Goal: Find contact information

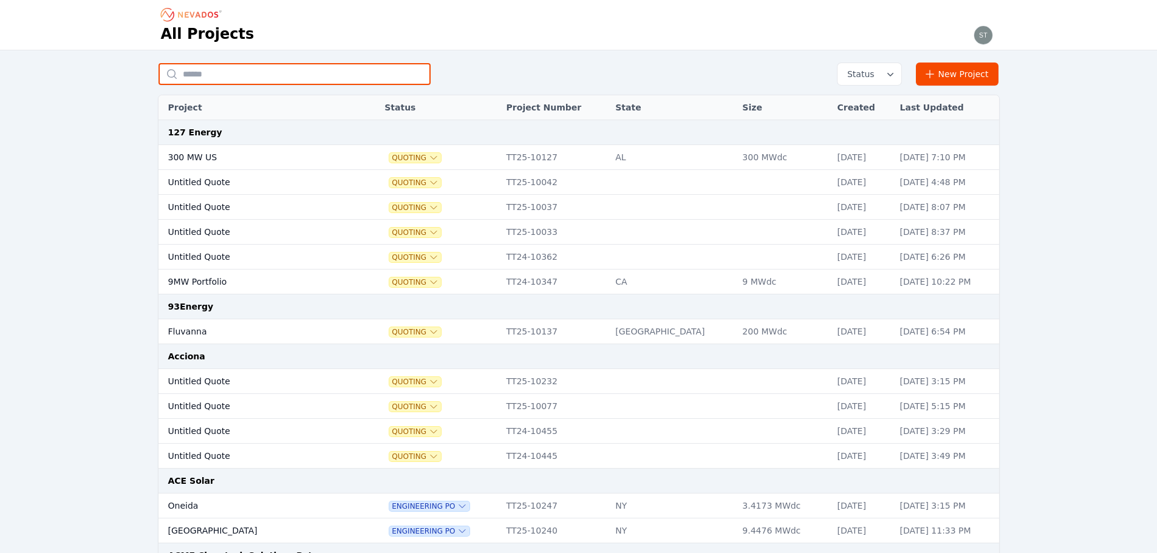
click at [332, 84] on input "text" at bounding box center [295, 74] width 272 height 22
type input "********"
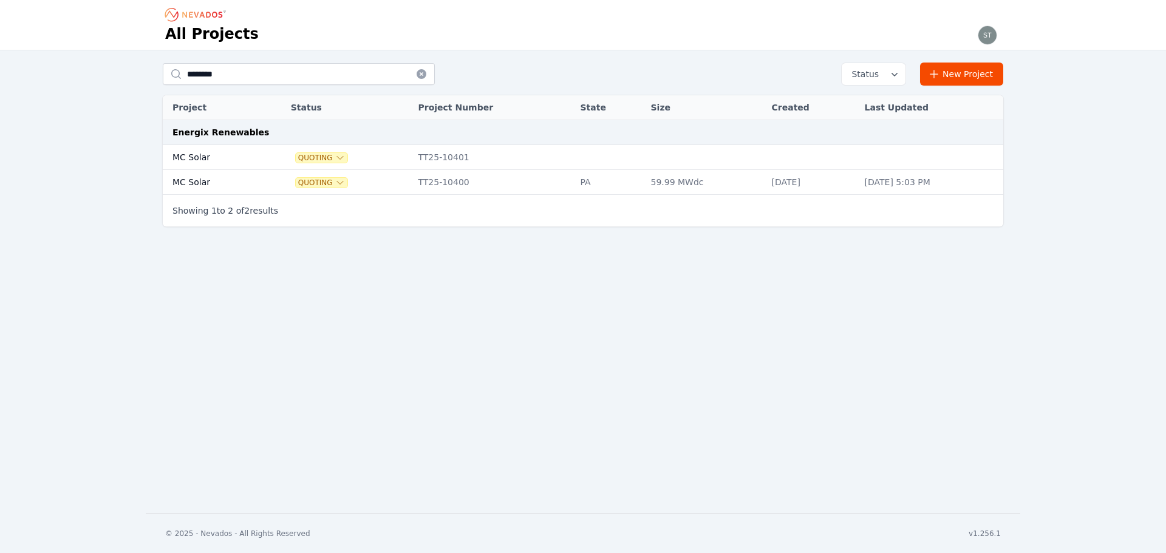
click at [255, 179] on td "MC Solar" at bounding box center [213, 182] width 100 height 25
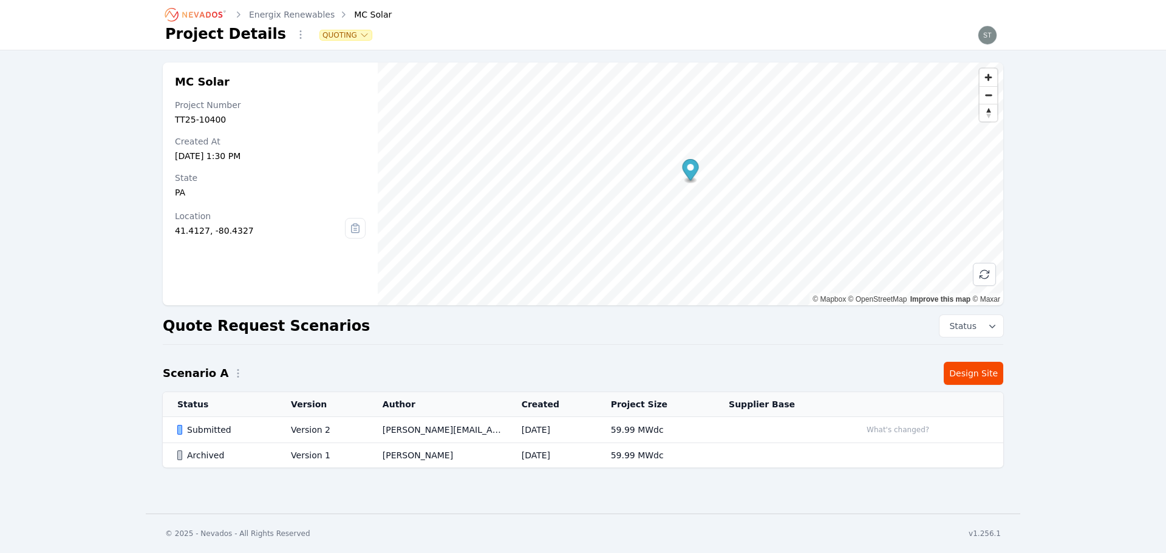
click at [472, 432] on td "steve.mustaro@nevados.solar" at bounding box center [437, 430] width 139 height 26
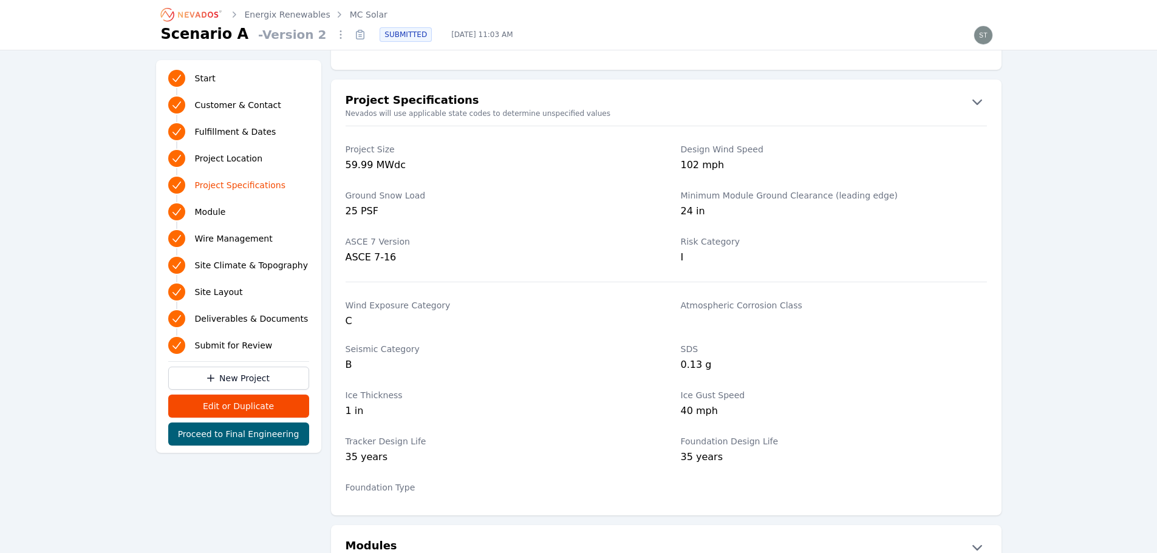
scroll to position [850, 0]
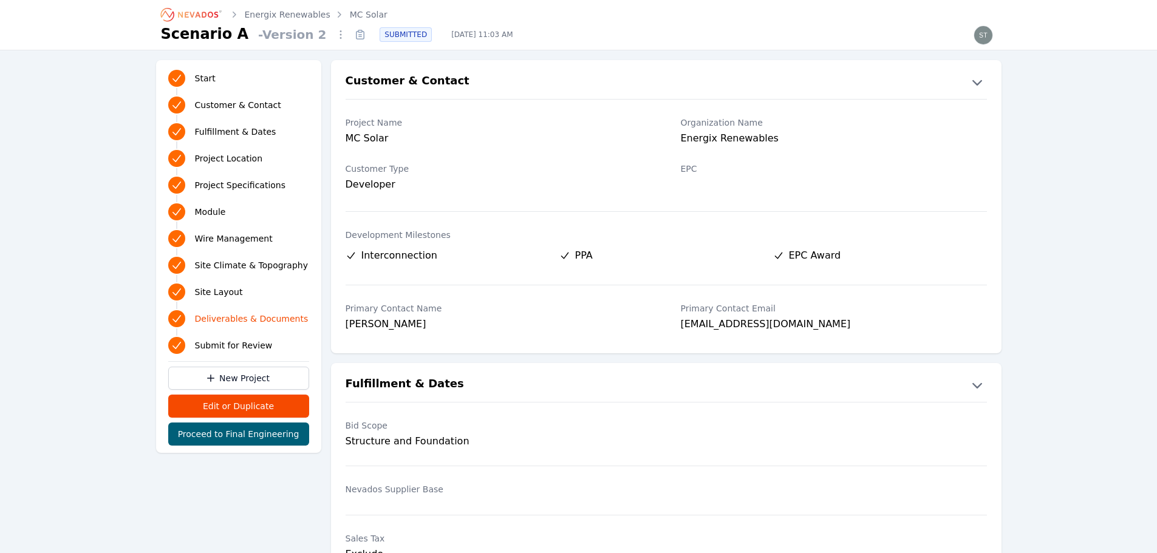
scroll to position [3392, 0]
